Goal: Task Accomplishment & Management: Complete application form

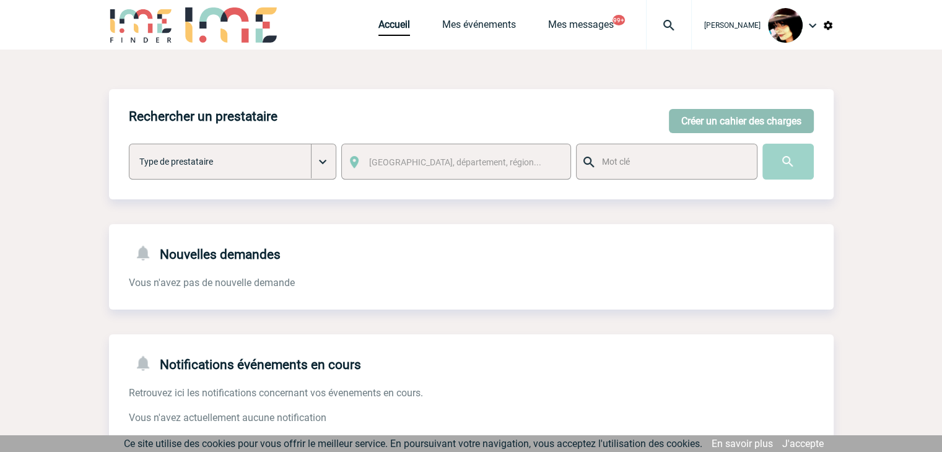
click at [688, 112] on button "Créer un cahier des charges" at bounding box center [741, 121] width 145 height 24
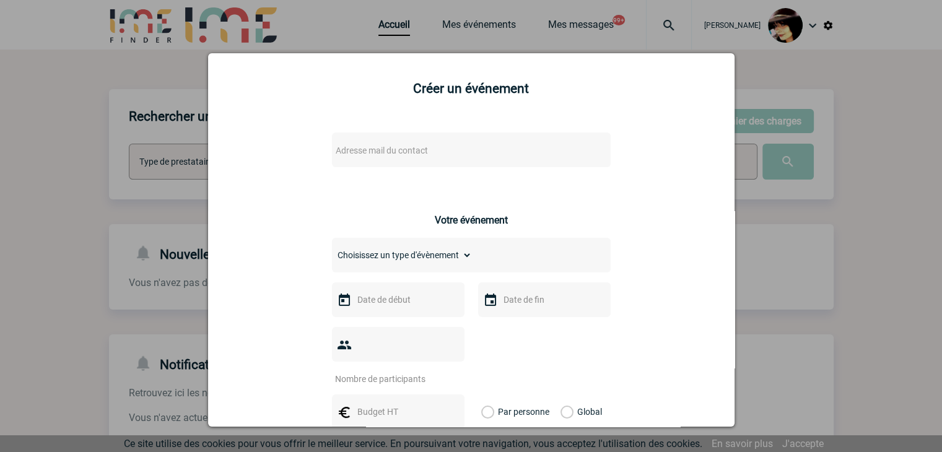
click at [464, 144] on span "Adresse mail du contact" at bounding box center [439, 150] width 217 height 17
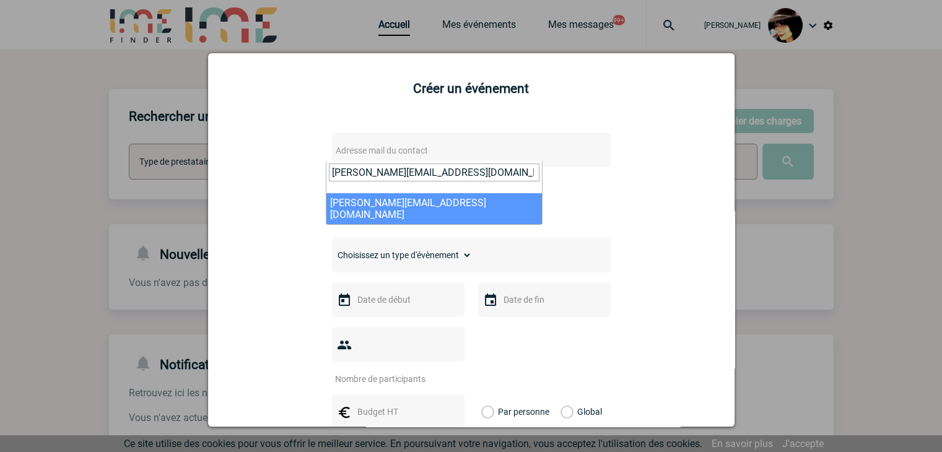
type input "Fabienne.Camps@sanofi.com"
select select "125947"
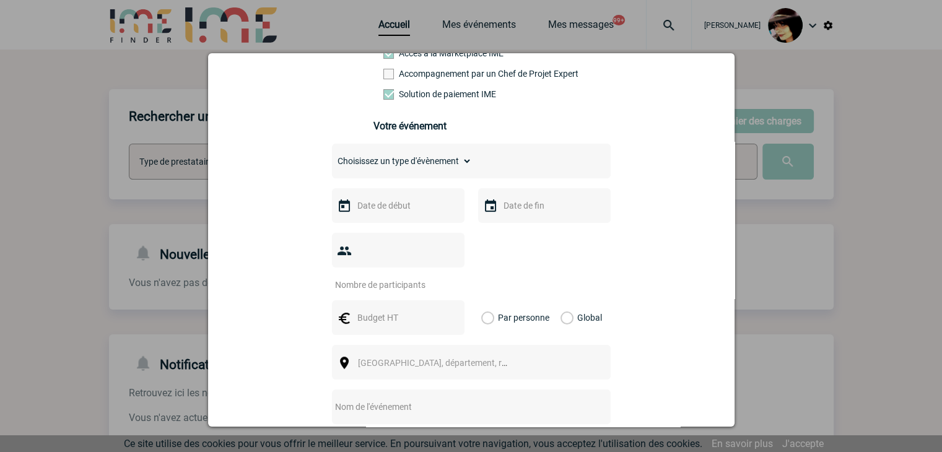
scroll to position [248, 0]
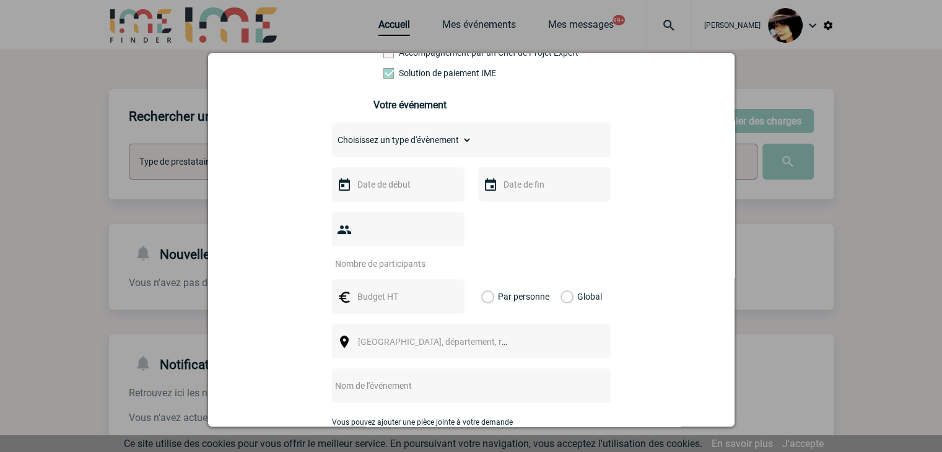
click at [371, 142] on select "Choisissez un type d'évènement Séminaire avec nuitée Séminaire sans nuitée Repa…" at bounding box center [402, 139] width 140 height 17
select select "3"
click at [332, 135] on select "Choisissez un type d'évènement Séminaire avec nuitée Séminaire sans nuitée Repa…" at bounding box center [402, 139] width 140 height 17
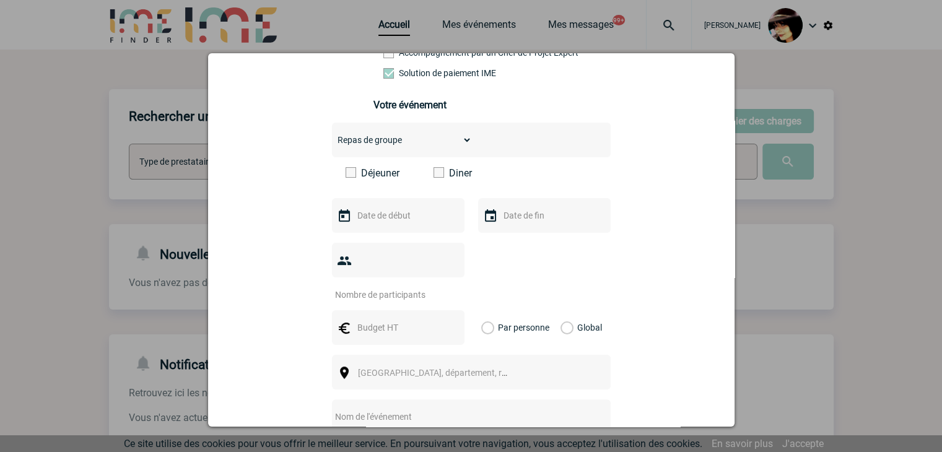
click at [435, 178] on span at bounding box center [438, 172] width 11 height 11
click at [0, 0] on input "Diner" at bounding box center [0, 0] width 0 height 0
click at [375, 223] on input "text" at bounding box center [396, 215] width 85 height 16
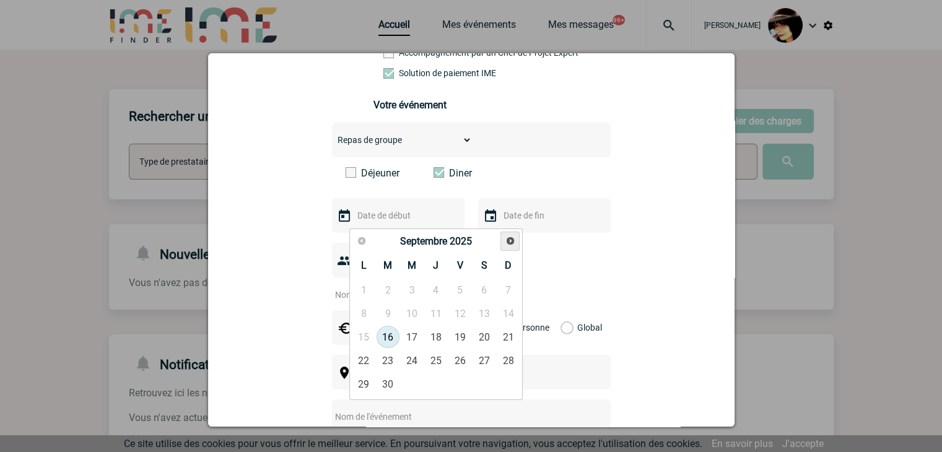
click at [502, 241] on link "Suivant" at bounding box center [509, 241] width 19 height 19
click at [391, 315] on link "7" at bounding box center [387, 313] width 23 height 22
type input "07-10-2025"
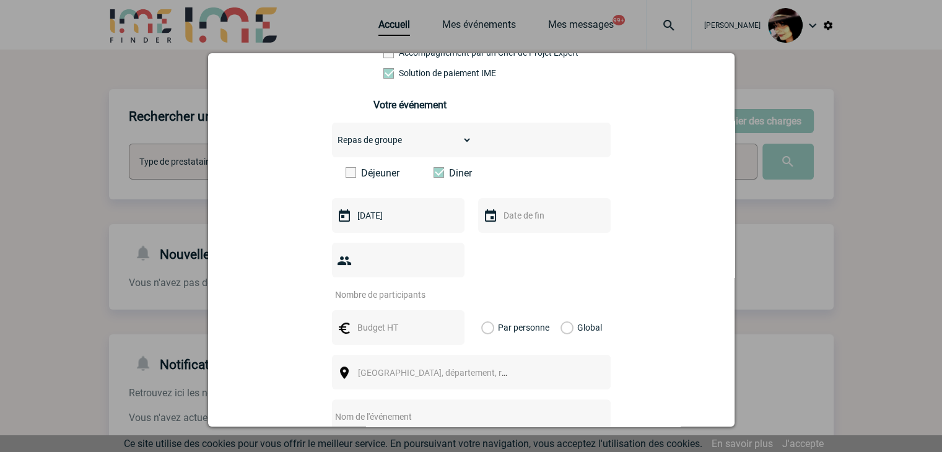
click at [378, 287] on input "number" at bounding box center [390, 295] width 116 height 16
type input "23"
click at [359, 319] on input "text" at bounding box center [396, 327] width 85 height 16
type input "930"
click at [561, 313] on label "Global" at bounding box center [564, 327] width 8 height 35
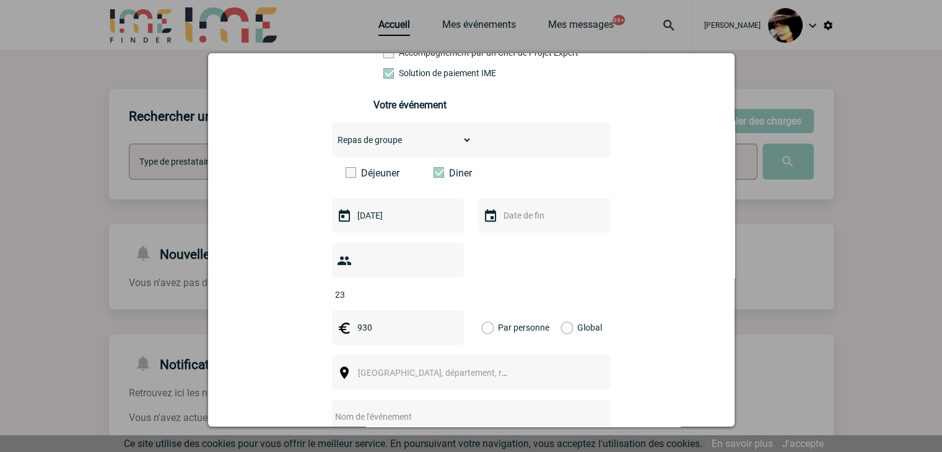
click at [0, 0] on input "Global" at bounding box center [0, 0] width 0 height 0
click at [397, 368] on span "Ville, département, région..." at bounding box center [444, 373] width 172 height 10
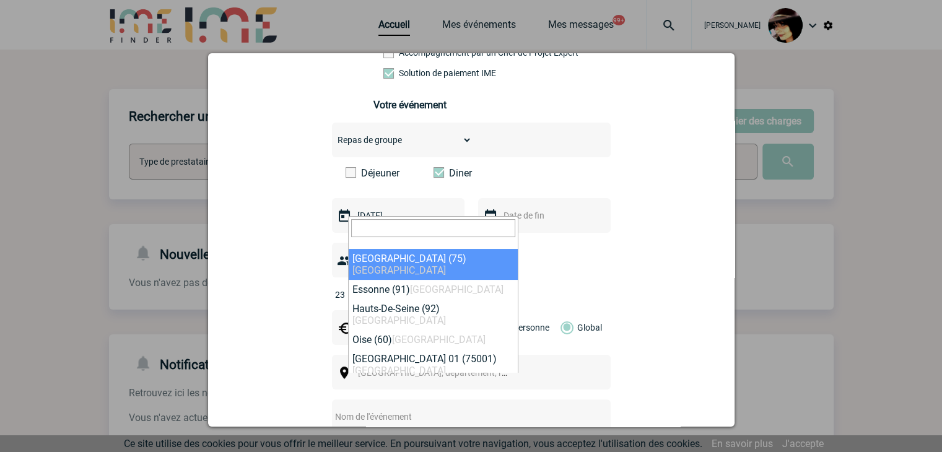
click at [459, 222] on input "search" at bounding box center [433, 228] width 164 height 18
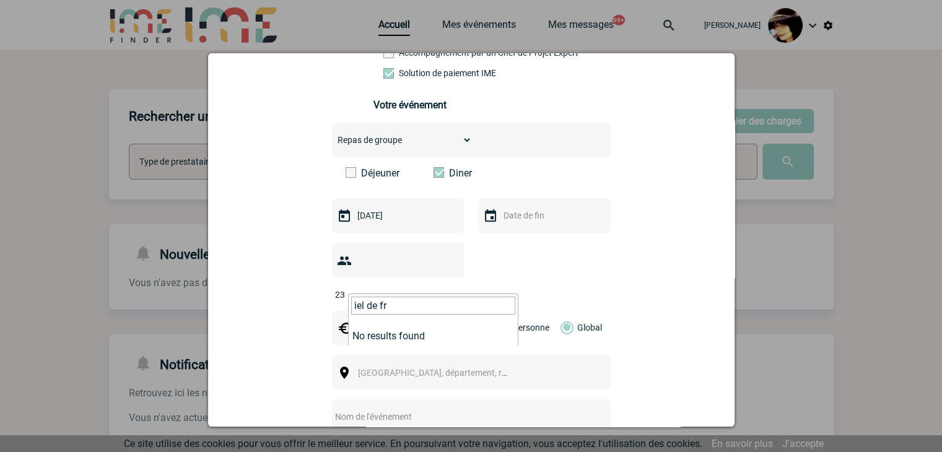
drag, startPoint x: 363, startPoint y: 303, endPoint x: 316, endPoint y: 303, distance: 46.4
click at [316, 303] on body "Rachel SABOUREAU Accueil Mes événements 99+" at bounding box center [471, 379] width 942 height 758
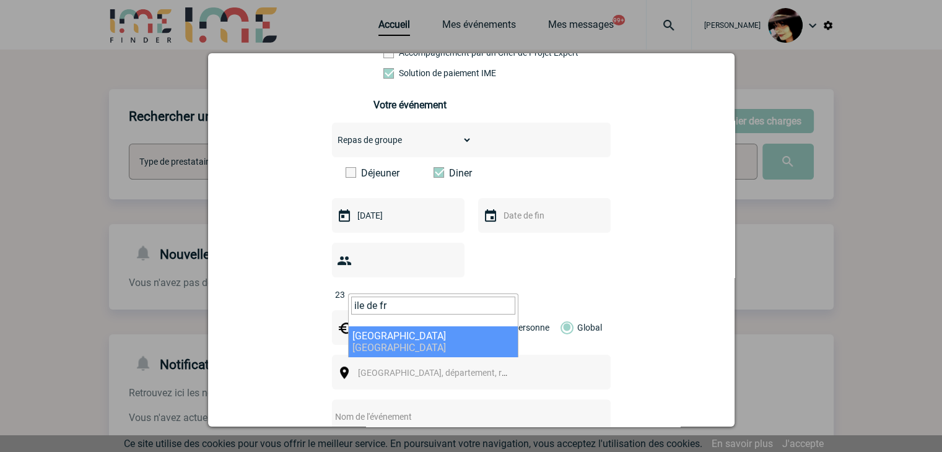
type input "ile de fr"
select select "2"
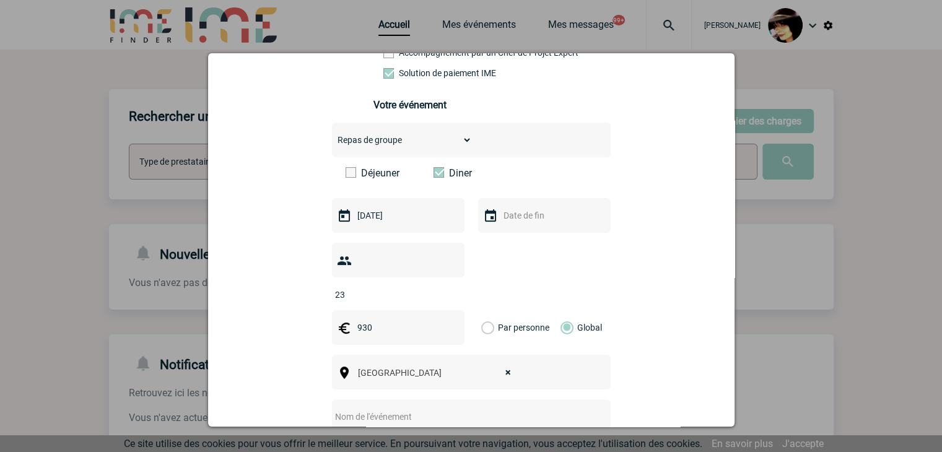
click at [384, 409] on input "text" at bounding box center [455, 417] width 246 height 16
click at [436, 409] on input "CENTRALISATION -" at bounding box center [455, 417] width 246 height 16
paste input "Devis restaurant Sanofi - IME (07 octobre 2025)"
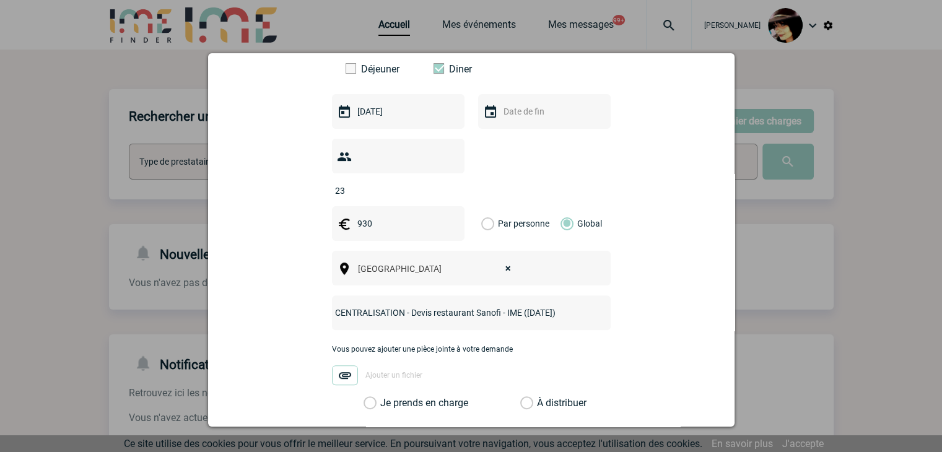
scroll to position [496, 0]
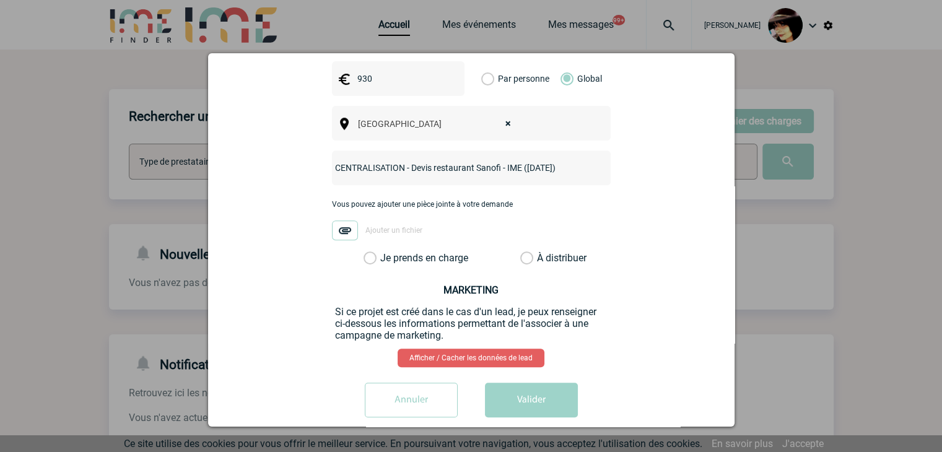
type input "CENTRALISATION - Devis restaurant Sanofi - IME (07 octobre 2025)"
click at [520, 252] on label "À distribuer" at bounding box center [526, 258] width 13 height 12
click at [0, 0] on input "À distribuer" at bounding box center [0, 0] width 0 height 0
click at [529, 385] on button "Valider" at bounding box center [531, 400] width 93 height 35
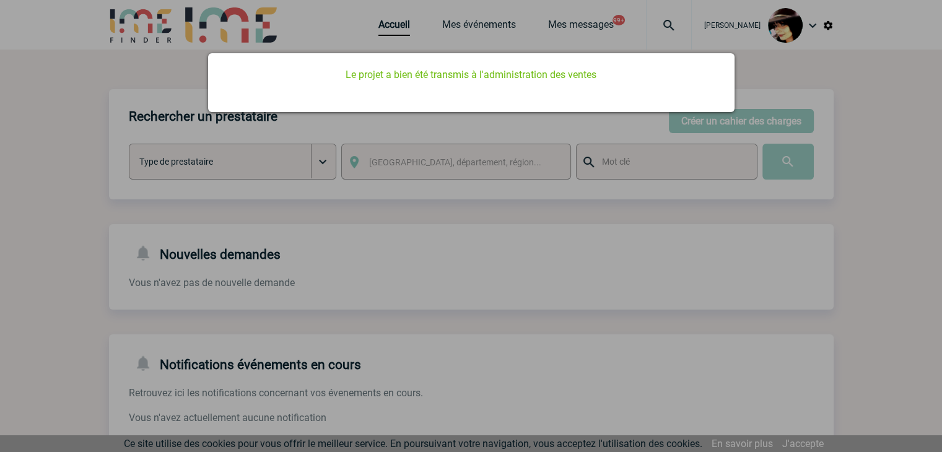
click at [372, 30] on div at bounding box center [471, 226] width 942 height 452
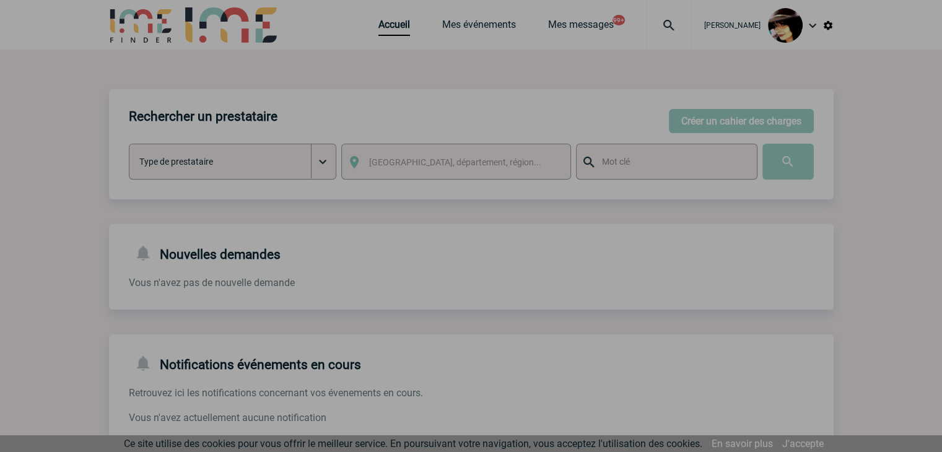
click at [380, 30] on div at bounding box center [471, 226] width 942 height 452
click at [381, 30] on div at bounding box center [471, 226] width 942 height 452
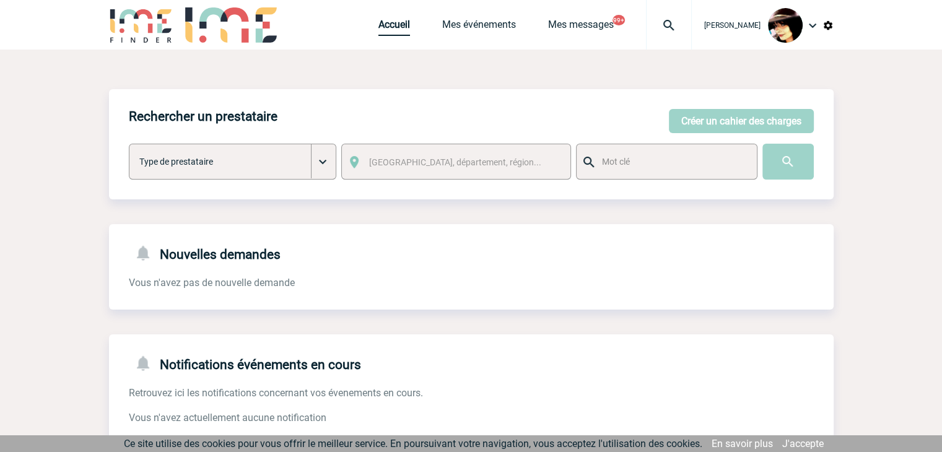
click at [384, 28] on link "Accueil" at bounding box center [394, 27] width 32 height 17
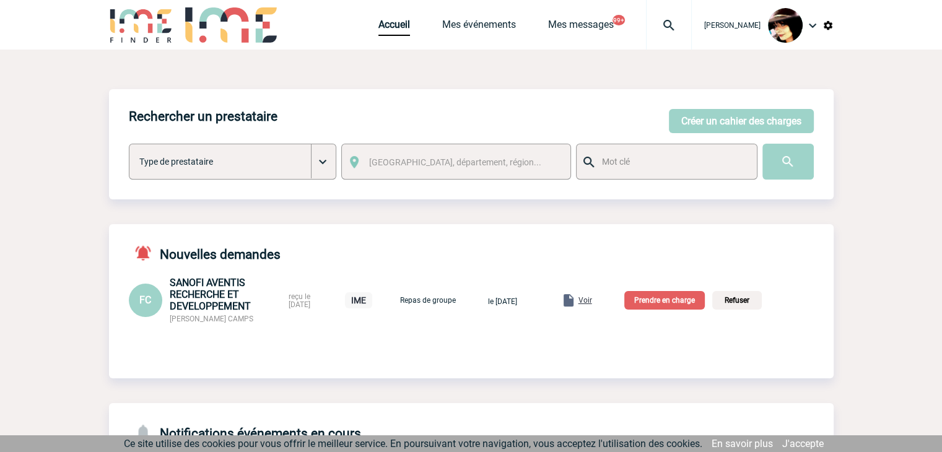
click at [592, 302] on span "Voir" at bounding box center [585, 300] width 14 height 9
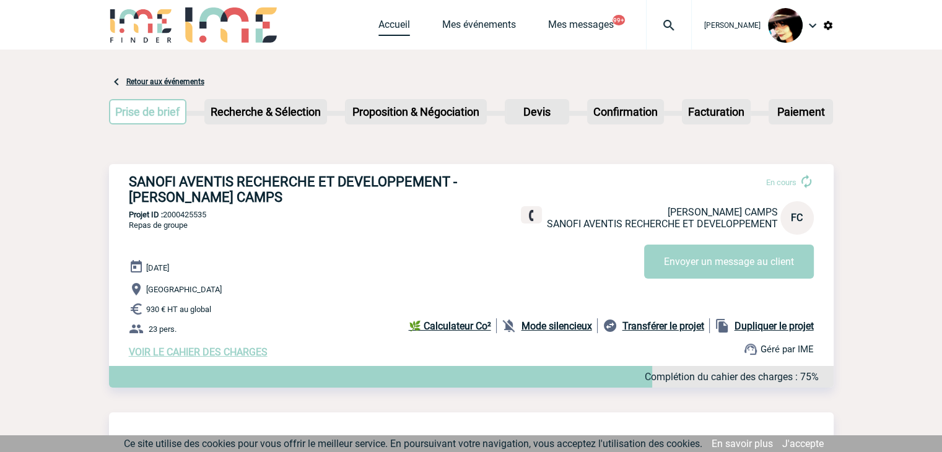
click at [391, 24] on link "Accueil" at bounding box center [394, 27] width 32 height 17
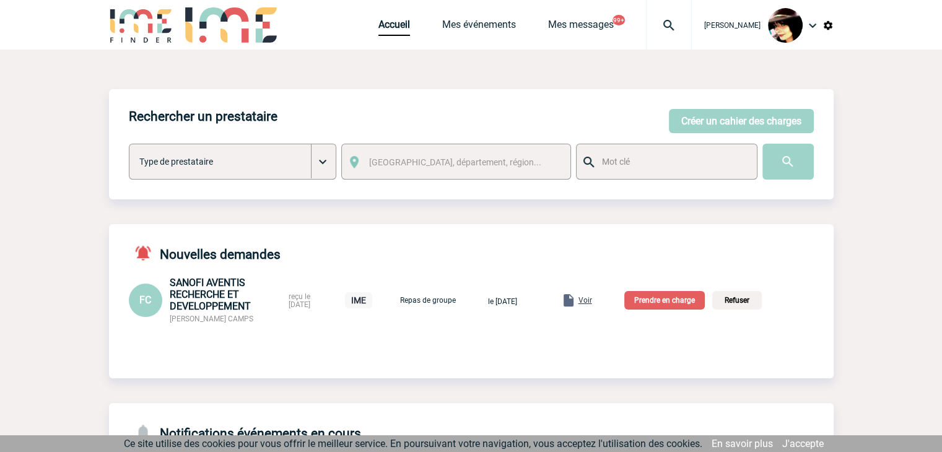
click at [664, 305] on p "Prendre en charge" at bounding box center [664, 300] width 80 height 19
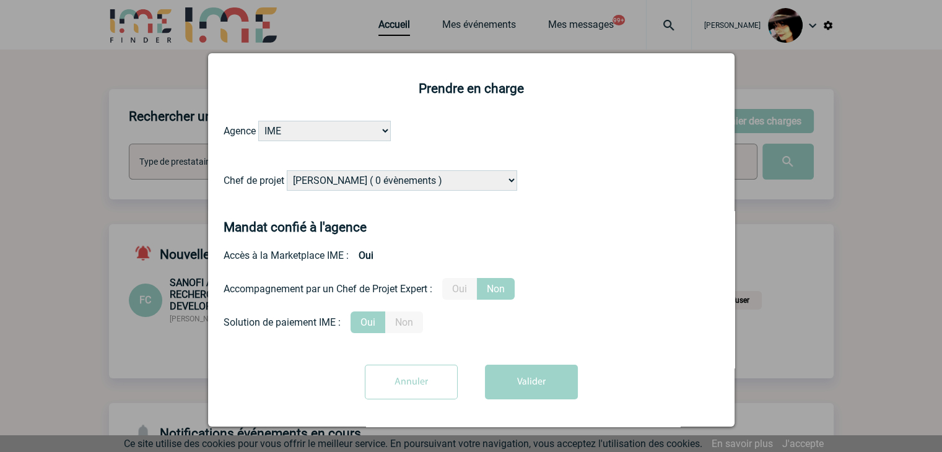
click at [356, 184] on select "Alizée VERLAGUET ( 0 évènements ) Anne-Françoise BONHOMME ( 178 évènements ) An…" at bounding box center [402, 180] width 230 height 20
click at [360, 181] on select "Alizée VERLAGUET ( 0 évènements ) Anne-Françoise BONHOMME ( 178 évènements ) An…" at bounding box center [402, 180] width 230 height 20
select select "129741"
click at [360, 181] on select "Alizée VERLAGUET ( 0 évènements ) Anne-Françoise BONHOMME ( 178 évènements ) An…" at bounding box center [402, 180] width 230 height 20
click at [359, 173] on select "Alizée VERLAGUET ( 0 évènements ) Anne-Françoise BONHOMME ( 178 évènements ) An…" at bounding box center [402, 180] width 230 height 20
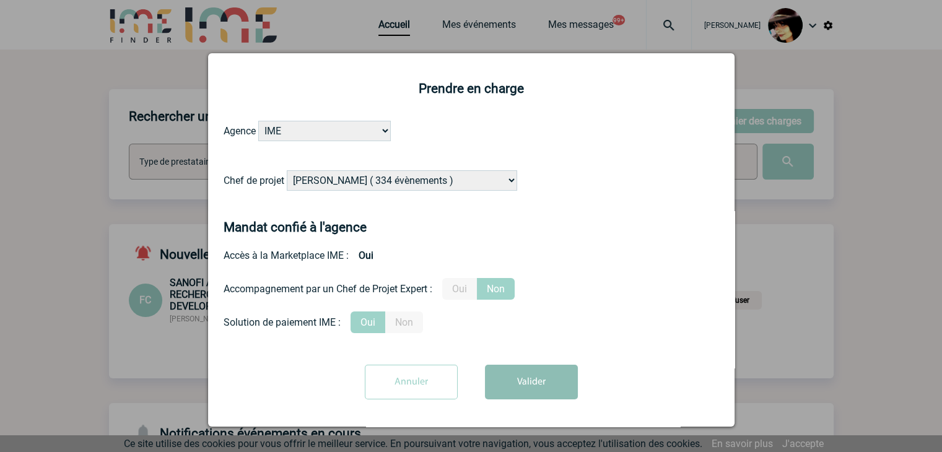
click at [535, 379] on button "Valider" at bounding box center [531, 382] width 93 height 35
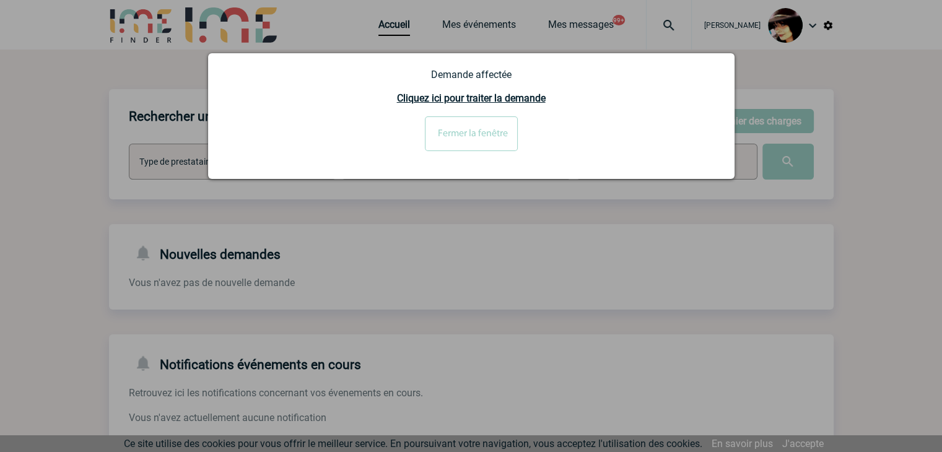
drag, startPoint x: 597, startPoint y: 213, endPoint x: 493, endPoint y: 149, distance: 122.8
click at [597, 212] on div at bounding box center [471, 226] width 942 height 452
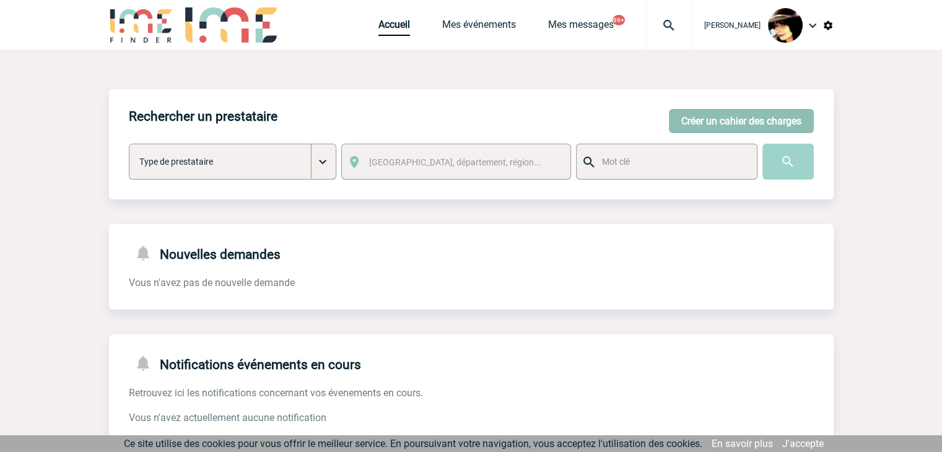
click at [703, 121] on button "Créer un cahier des charges" at bounding box center [741, 121] width 145 height 24
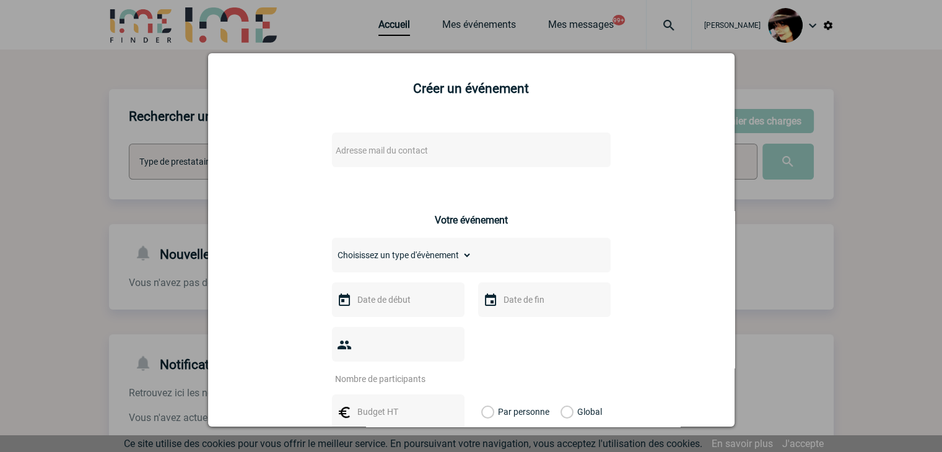
click at [411, 149] on span "Adresse mail du contact" at bounding box center [382, 150] width 92 height 10
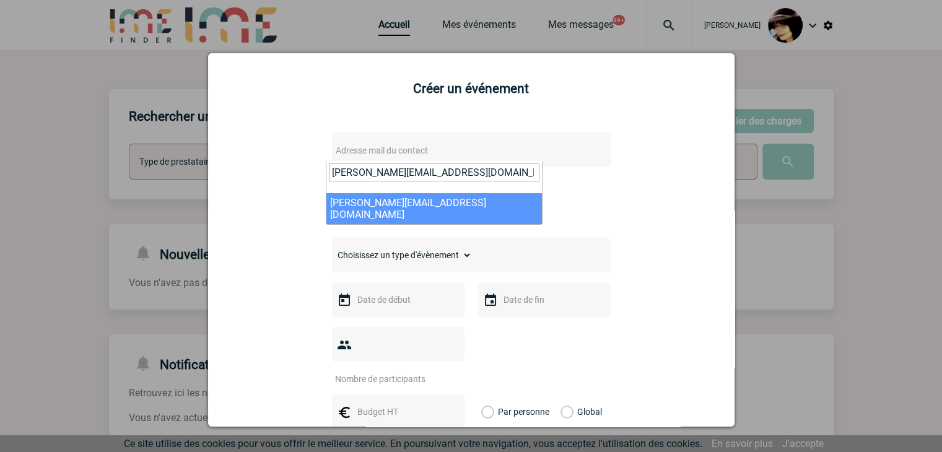
type input "elodie.elhaddad@rte-france.com"
select select "128579"
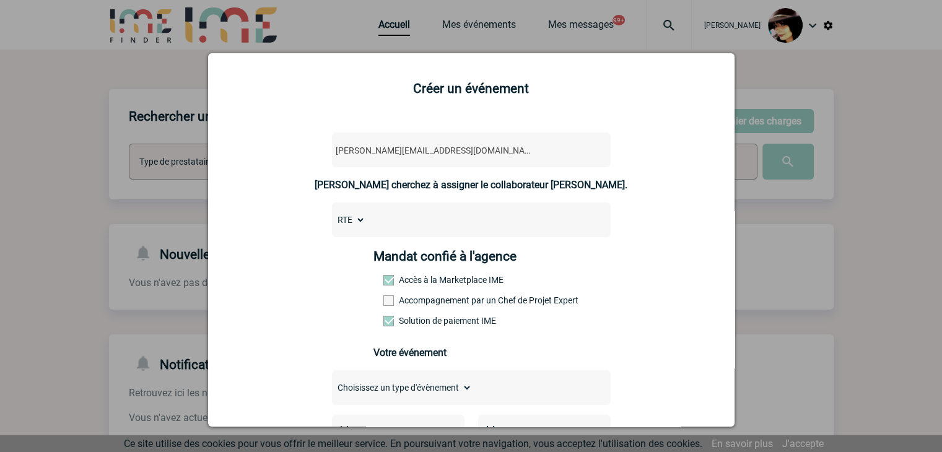
click at [384, 303] on span at bounding box center [388, 300] width 11 height 11
click at [0, 0] on input "Accompagnement par un Chef de Projet Expert" at bounding box center [0, 0] width 0 height 0
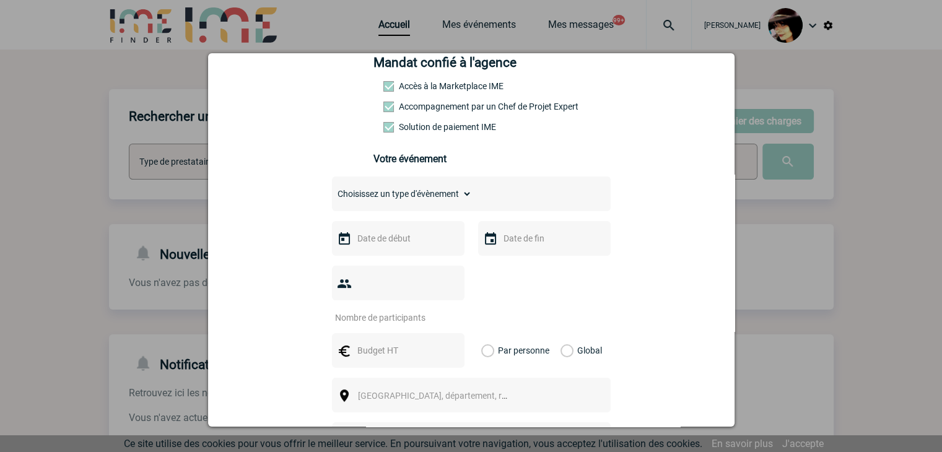
scroll to position [248, 0]
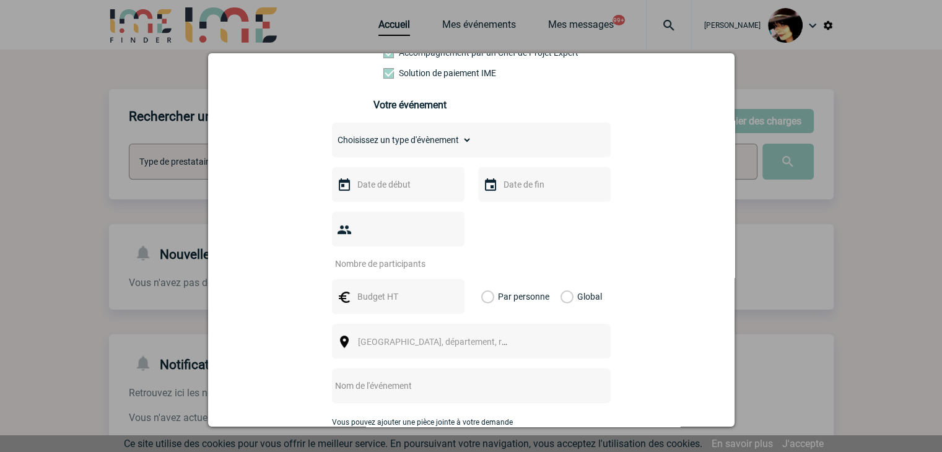
click at [364, 149] on select "Choisissez un type d'évènement Séminaire avec nuitée Séminaire sans nuitée Repa…" at bounding box center [402, 139] width 140 height 17
select select "2"
click at [332, 135] on select "Choisissez un type d'évènement Séminaire avec nuitée Séminaire sans nuitée Repa…" at bounding box center [402, 139] width 140 height 17
click at [375, 191] on input "text" at bounding box center [396, 184] width 85 height 16
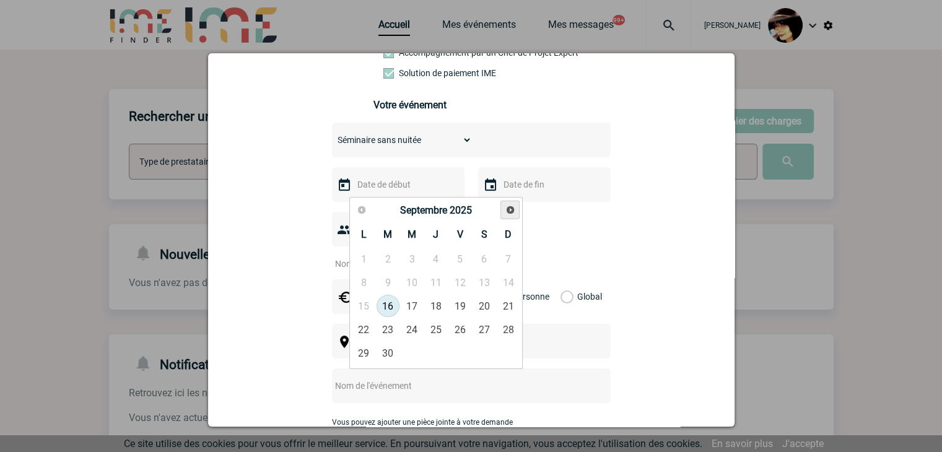
click at [509, 218] on link "Suivant" at bounding box center [509, 210] width 19 height 19
click at [412, 311] on link "15" at bounding box center [412, 306] width 23 height 22
type input "15-10-2025"
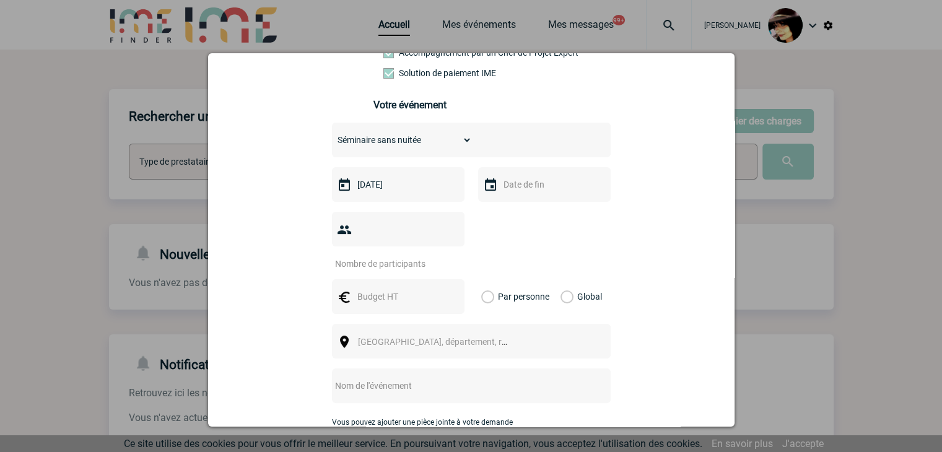
click at [509, 193] on input "text" at bounding box center [542, 184] width 85 height 16
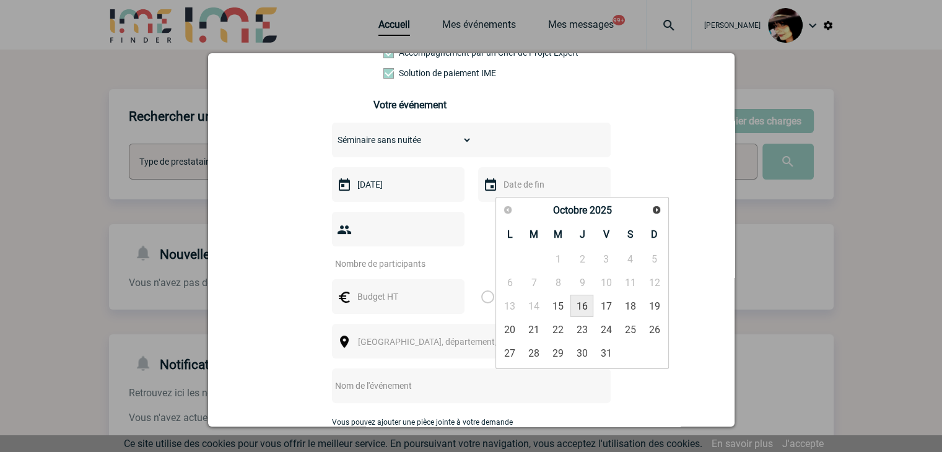
click at [579, 307] on link "16" at bounding box center [581, 306] width 23 height 22
type input "16-10-2025"
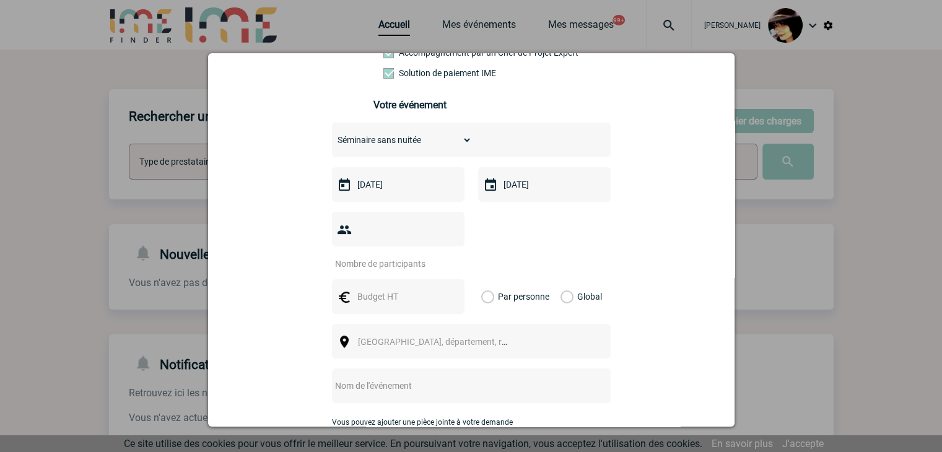
click at [415, 256] on input "number" at bounding box center [390, 264] width 116 height 16
type input "15"
click at [374, 288] on input "text" at bounding box center [396, 296] width 85 height 16
type input "5000"
drag, startPoint x: 562, startPoint y: 277, endPoint x: 544, endPoint y: 290, distance: 22.7
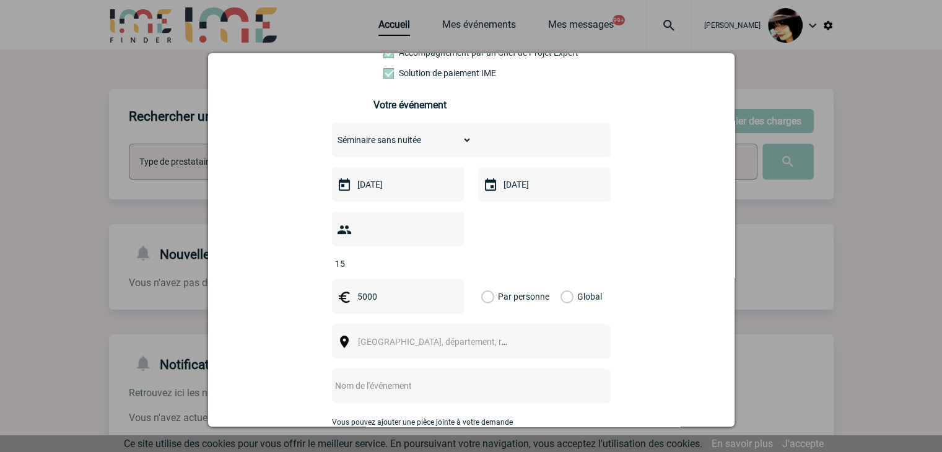
click at [562, 279] on label "Global" at bounding box center [564, 296] width 8 height 35
click at [0, 0] on input "Global" at bounding box center [0, 0] width 0 height 0
click at [438, 333] on span "[GEOGRAPHIC_DATA], département, région..." at bounding box center [438, 341] width 170 height 17
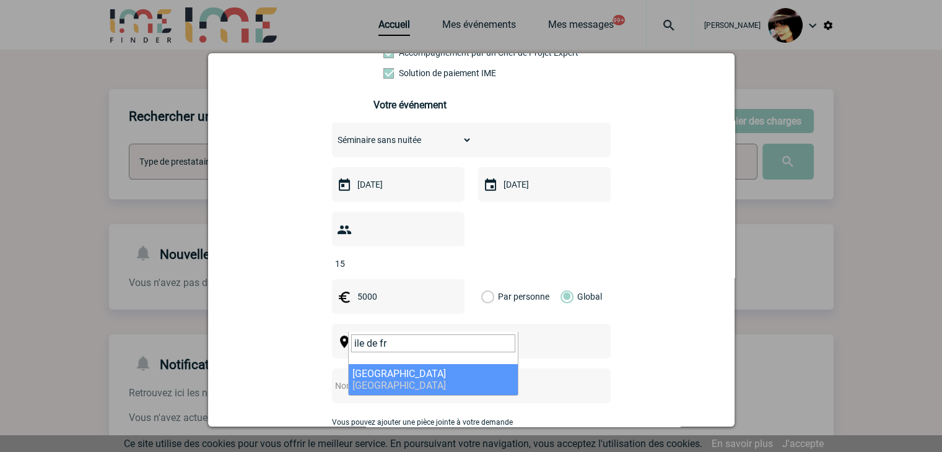
type input "ile de fr"
select select "2"
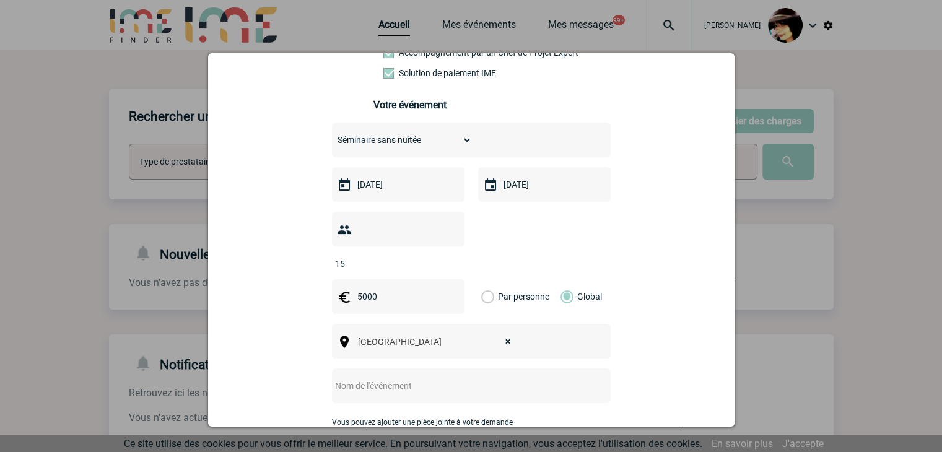
click at [388, 378] on input "text" at bounding box center [455, 386] width 246 height 16
click at [396, 378] on input "text" at bounding box center [455, 386] width 246 height 16
paste input "devis pour un séminaire pour 15 personnes"
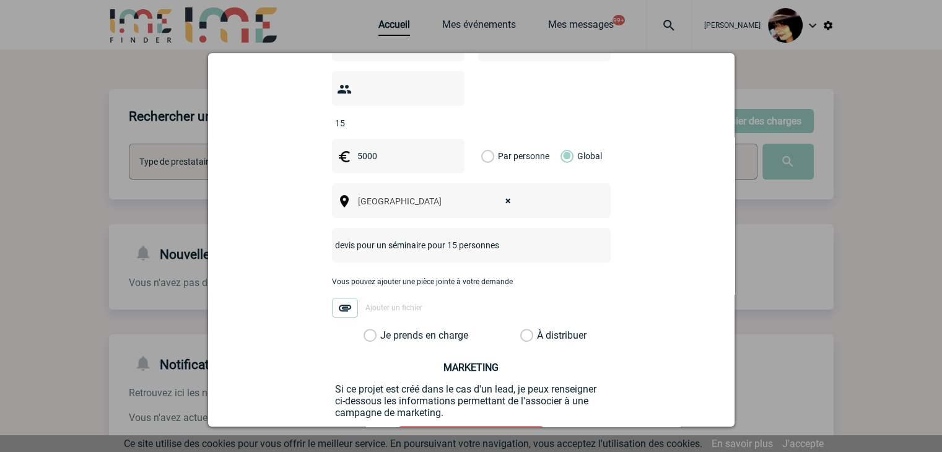
scroll to position [433, 0]
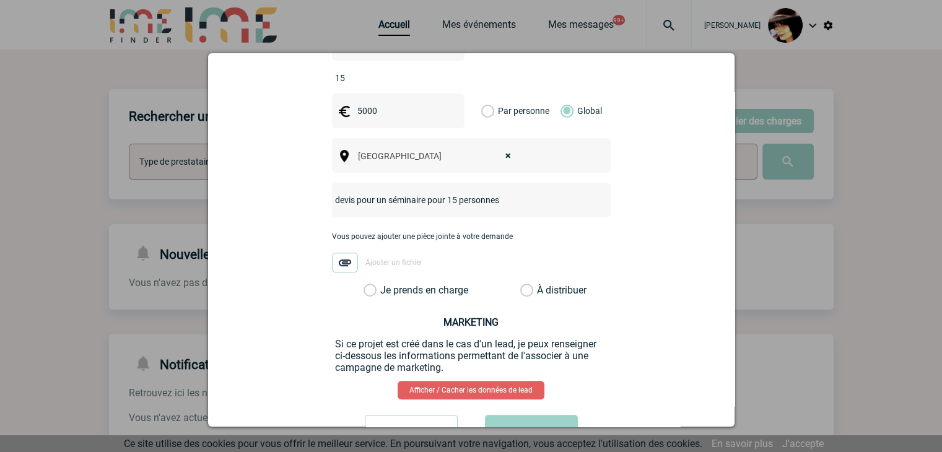
type input "devis pour un séminaire pour 15 personnes"
drag, startPoint x: 521, startPoint y: 273, endPoint x: 530, endPoint y: 296, distance: 24.7
click at [521, 284] on label "À distribuer" at bounding box center [526, 290] width 13 height 12
click at [0, 0] on input "À distribuer" at bounding box center [0, 0] width 0 height 0
click at [540, 415] on button "Valider" at bounding box center [531, 432] width 93 height 35
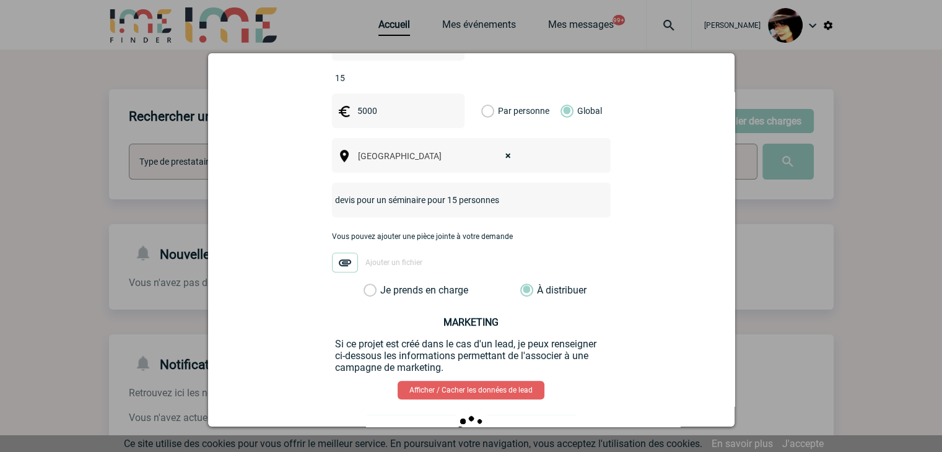
click at [843, 328] on div at bounding box center [471, 226] width 942 height 452
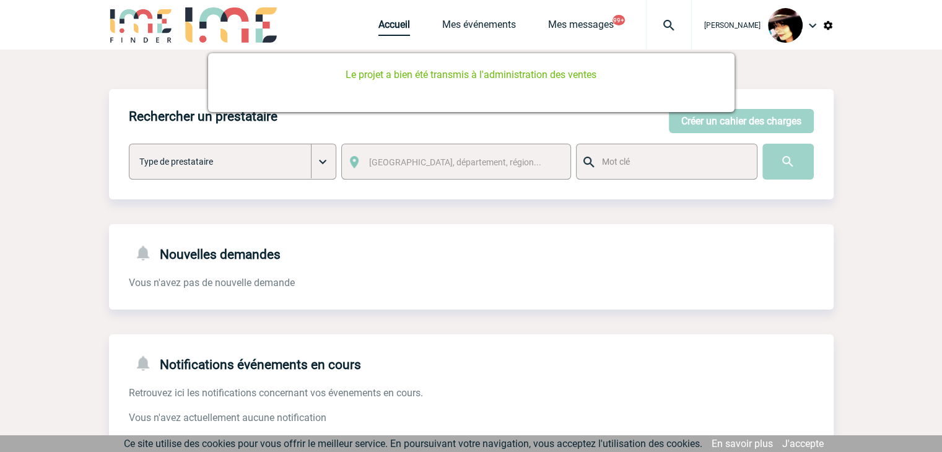
click at [385, 23] on link "Accueil" at bounding box center [394, 27] width 32 height 17
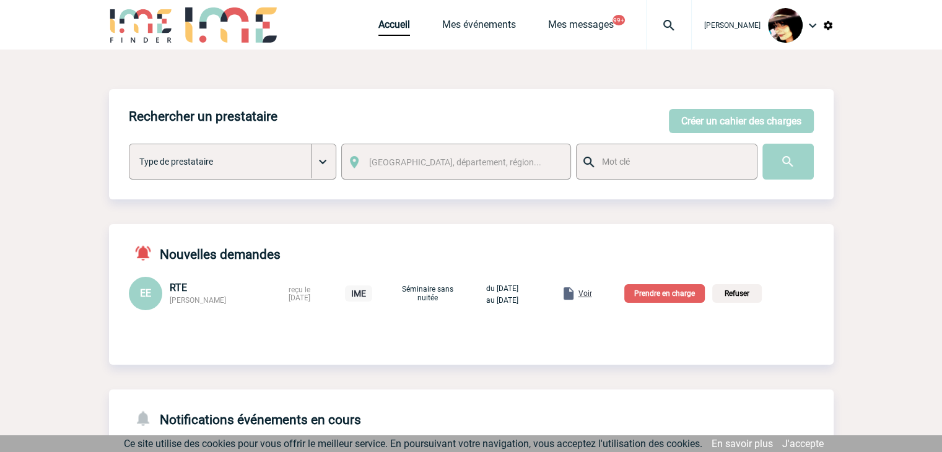
click at [592, 294] on span "Voir" at bounding box center [585, 293] width 14 height 9
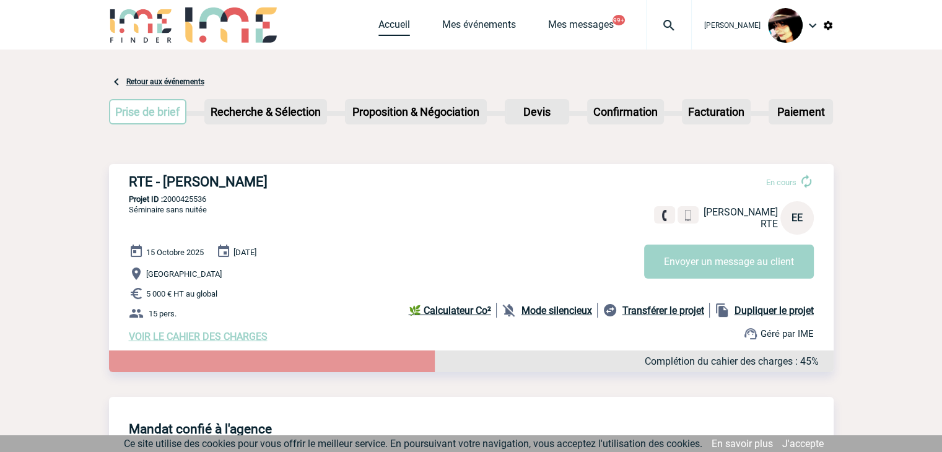
drag, startPoint x: 378, startPoint y: 29, endPoint x: 379, endPoint y: 21, distance: 8.1
click at [378, 29] on link "Accueil" at bounding box center [394, 27] width 32 height 17
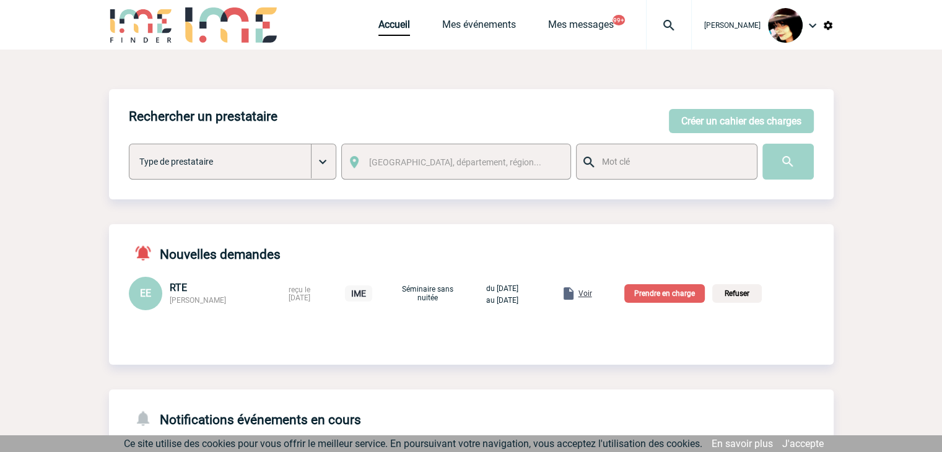
click at [657, 298] on p "Prendre en charge" at bounding box center [664, 293] width 80 height 19
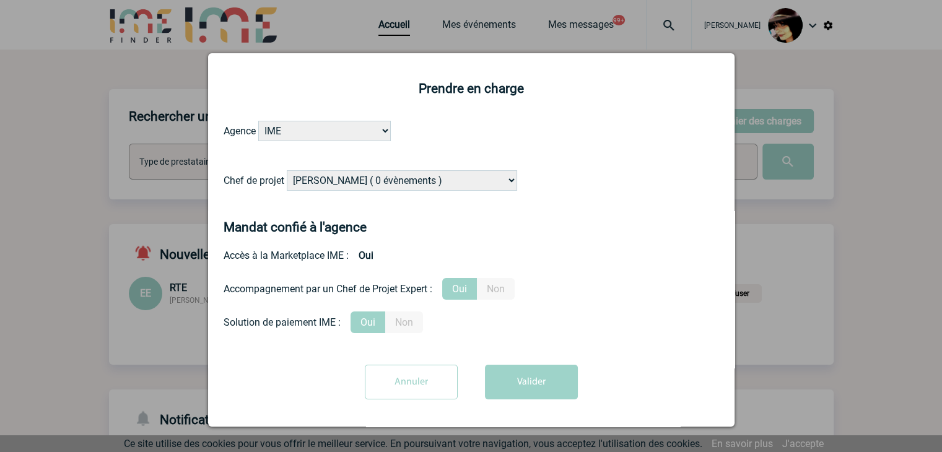
click at [370, 179] on select "Alizée VERLAGUET ( 0 évènements ) Anne-Françoise BONHOMME ( 178 évènements ) An…" at bounding box center [402, 180] width 230 height 20
select select "132114"
click at [368, 179] on select "Alizée VERLAGUET ( 0 évènements ) Anne-Françoise BONHOMME ( 178 évènements ) An…" at bounding box center [402, 180] width 230 height 20
click at [547, 382] on button "Valider" at bounding box center [531, 382] width 93 height 35
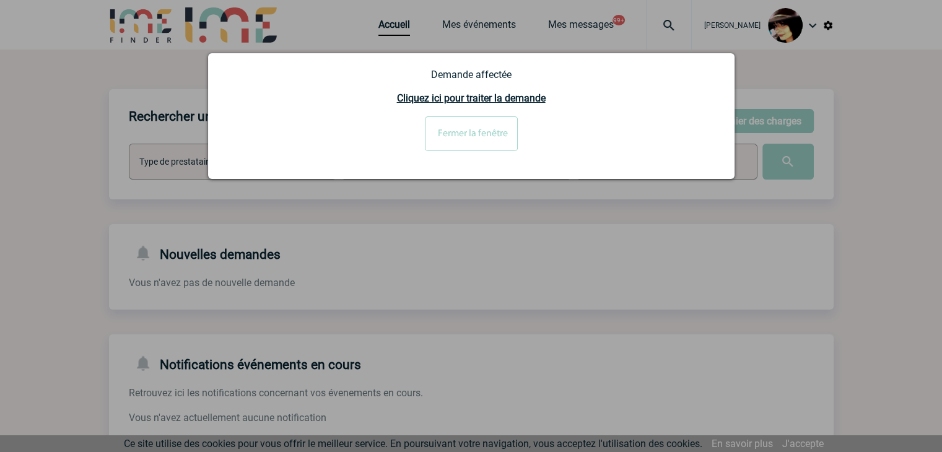
drag, startPoint x: 359, startPoint y: 345, endPoint x: 397, endPoint y: 352, distance: 38.5
click at [361, 346] on div at bounding box center [471, 226] width 942 height 452
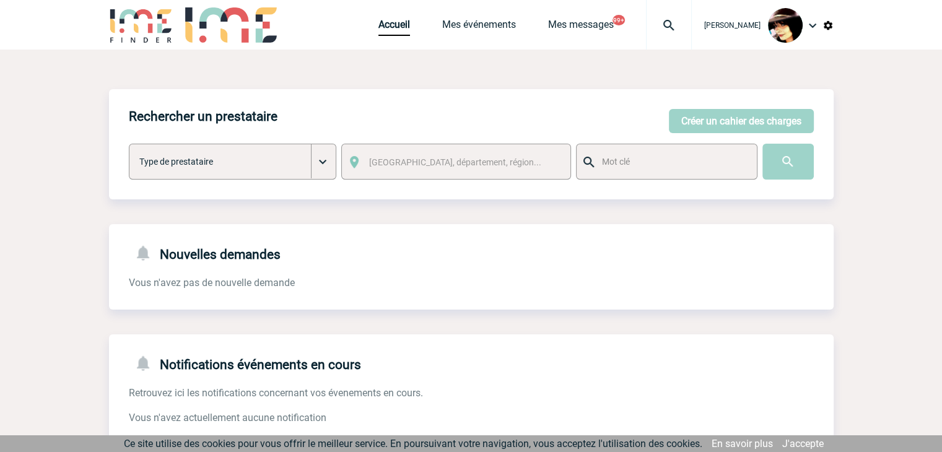
click at [655, 25] on img at bounding box center [668, 25] width 45 height 15
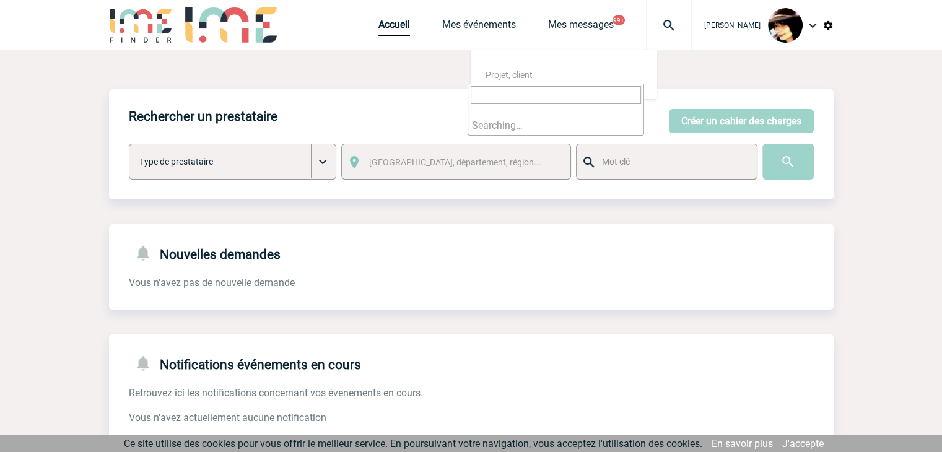
click at [503, 93] on input "search" at bounding box center [555, 95] width 170 height 18
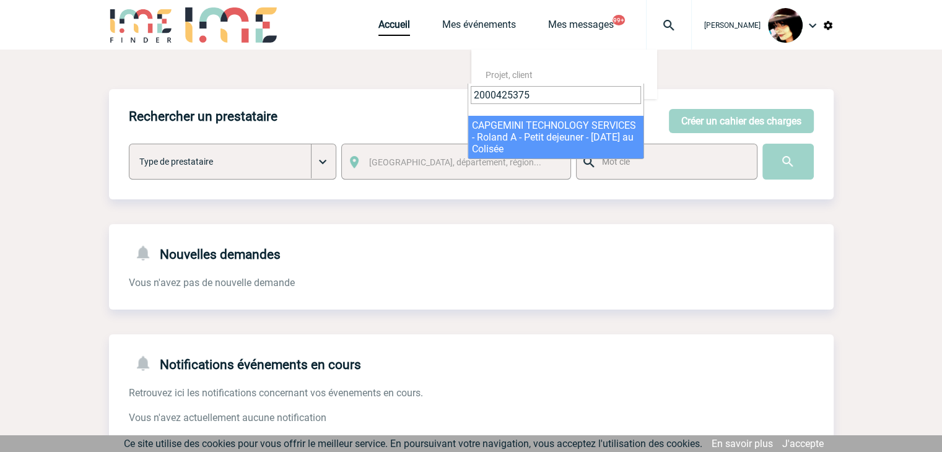
type input "2000425375"
select select "24876"
